Goal: Information Seeking & Learning: Learn about a topic

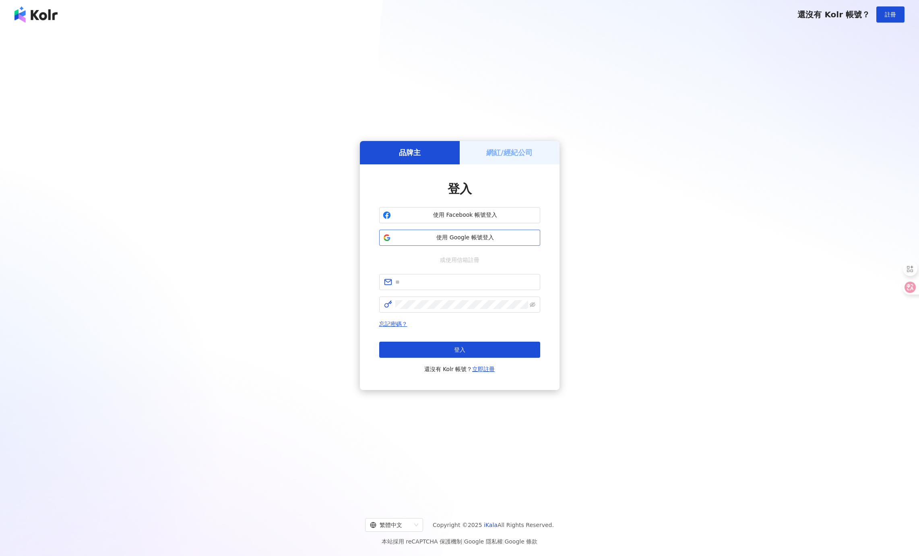
click at [485, 239] on span "使用 Google 帳號登入" at bounding box center [465, 238] width 143 height 8
